Goal: Complete application form

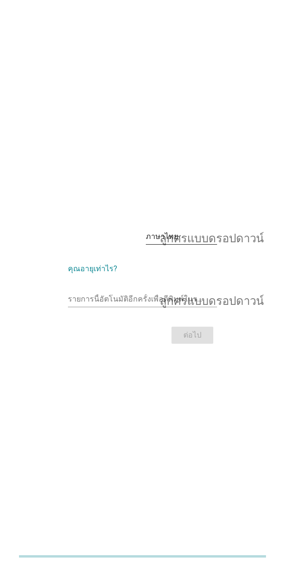
click at [199, 244] on div "ภาษาไทย" at bounding box center [175, 236] width 58 height 15
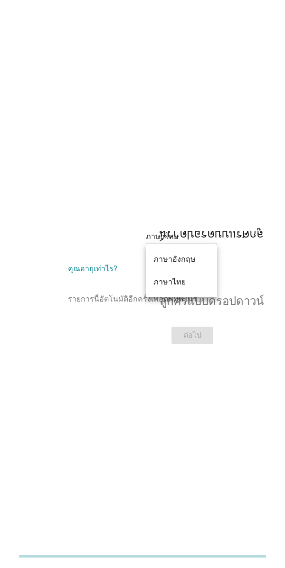
click at [204, 205] on div "ภาษาไทย ลูกศรแบบดรอปดาวน์ คุณอายุเท่าไร? รายการนี้อัตโนมัติอีกครั้งเพื่อตีพิมพ์…" at bounding box center [142, 284] width 285 height 568
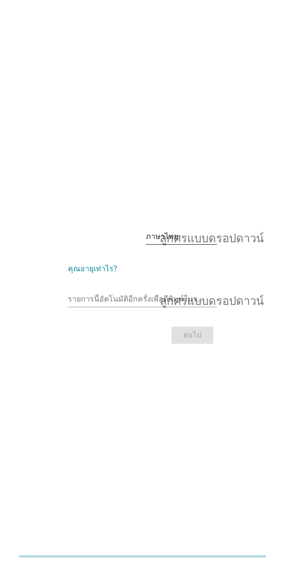
click at [185, 244] on div "ภาษาไทย ลูกศรแบบดรอปดาวน์" at bounding box center [181, 236] width 71 height 15
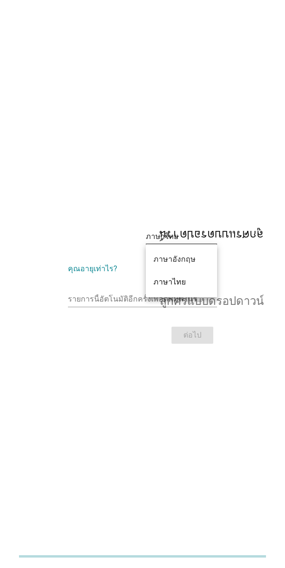
click at [200, 203] on div "ภาษาไทย ลูกศรแบบดรอปดาวน์ คุณอายุเท่าไร? รายการนี้อัตโนมัติอีกครั้งเพื่อตีพิมพ์…" at bounding box center [142, 284] width 285 height 568
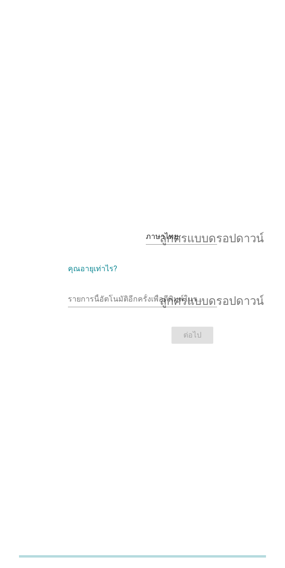
click at [193, 230] on div "ภาษาไทย ลูกศรแบบดรอปดาวน์ คุณอายุเท่าไร? รายการนี้อัตโนมัติอีกครั้งเพื่อตีพิมพ์…" at bounding box center [142, 284] width 165 height 140
click at [159, 244] on div "ภาษาไทย ลูกศรแบบดรอปดาวน์" at bounding box center [181, 236] width 71 height 15
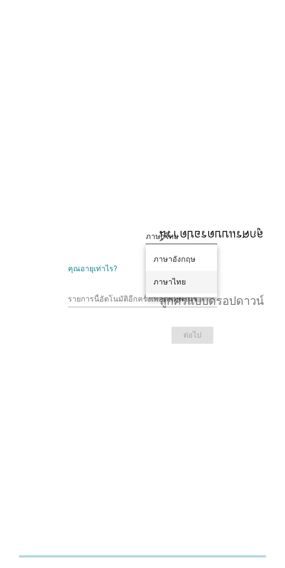
click at [182, 278] on font "ภาษาไทย" at bounding box center [169, 282] width 32 height 9
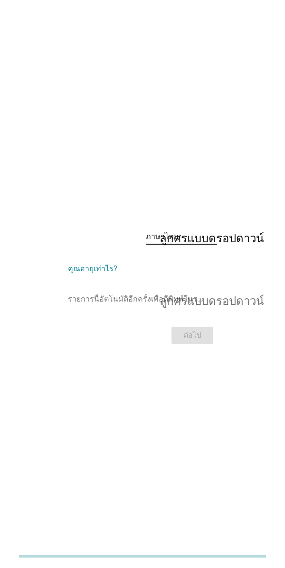
click at [185, 306] on input "รายการนี้อัตโนมัติอีกครั้งเพื่อตีพิมพ์ในรายการนี้" at bounding box center [136, 299] width 136 height 15
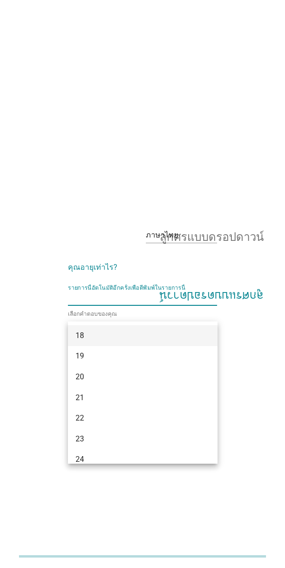
click at [148, 340] on div "18" at bounding box center [136, 335] width 123 height 11
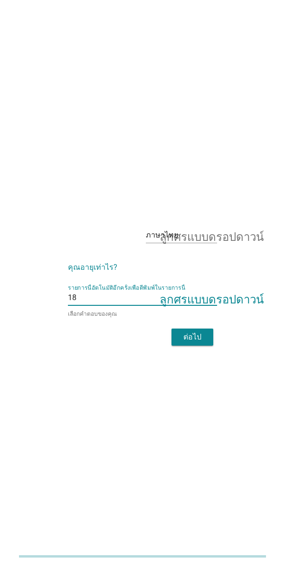
click at [183, 306] on input "รายการนี้อัตโนมัติอีกครั้งเพื่อตีพิมพ์ในรายการนี้" at bounding box center [140, 297] width 128 height 15
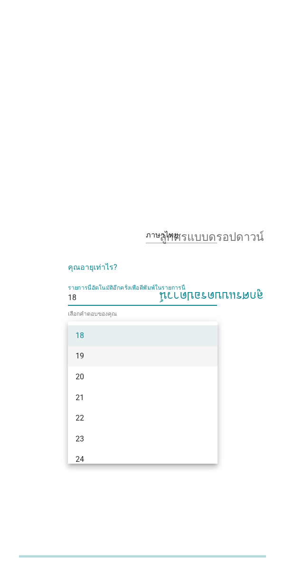
click at [168, 360] on div "19" at bounding box center [136, 356] width 123 height 11
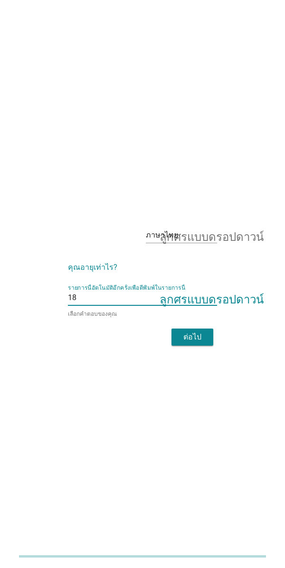
click at [192, 346] on button "ต่อไป" at bounding box center [192, 337] width 42 height 17
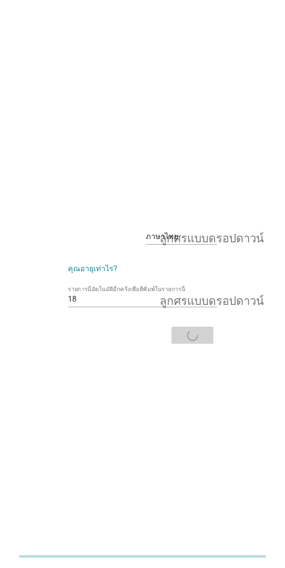
click at [195, 347] on div "ต่อไป" at bounding box center [142, 335] width 149 height 23
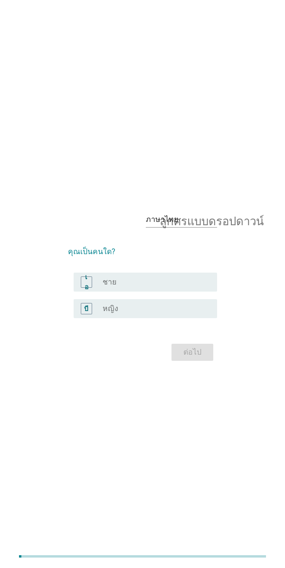
click at [159, 291] on div "เอ ปุ่มวิทยุ[PERSON_NAME]เลือก ชาย" at bounding box center [146, 282] width 144 height 19
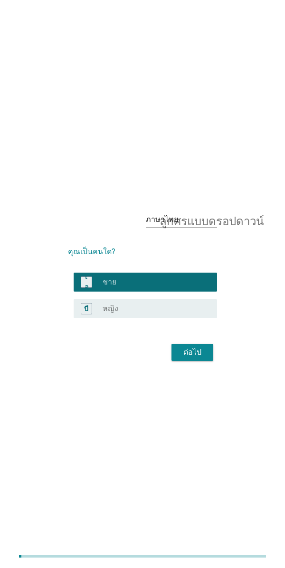
click at [199, 357] on font "ต่อไป" at bounding box center [192, 352] width 18 height 9
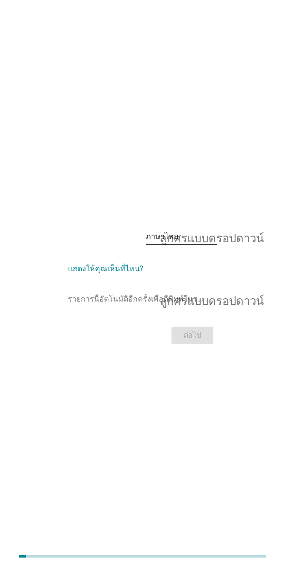
click at [199, 242] on font "ลูกศรแบบดรอปดาวน์" at bounding box center [211, 236] width 104 height 11
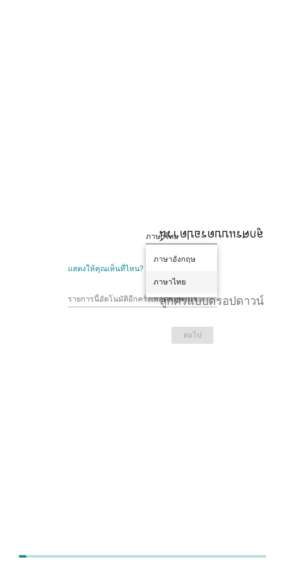
click at [190, 283] on div "ภาษาไทย" at bounding box center [181, 282] width 56 height 11
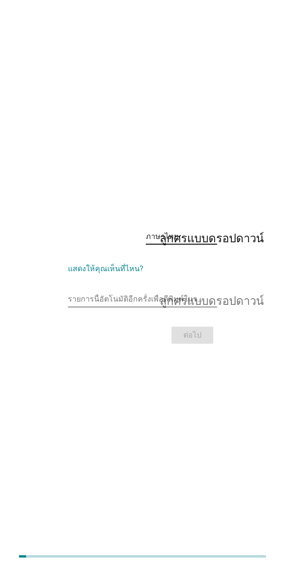
click at [202, 307] on input "รายการนี้อัตโนมัติอีกครั้งเพื่อตีพิมพ์ในรายการนี้" at bounding box center [136, 299] width 136 height 15
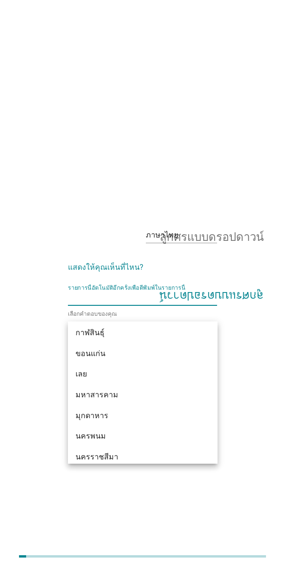
scroll to position [91, 0]
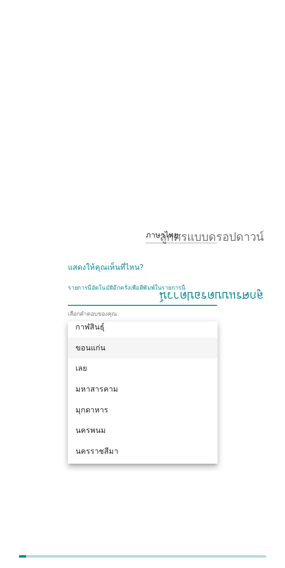
click at [158, 347] on div "ขอนแก่น" at bounding box center [136, 348] width 123 height 11
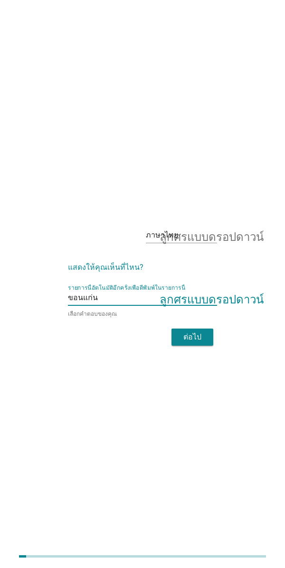
click at [192, 344] on button "ต่อไป" at bounding box center [192, 337] width 42 height 17
